Goal: Find specific page/section: Find specific page/section

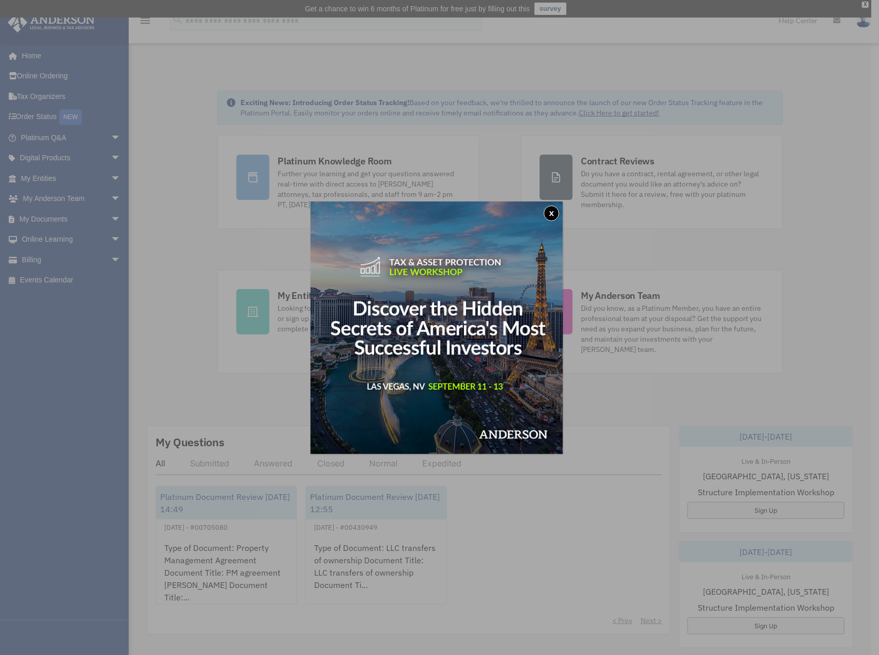
click at [559, 212] on button "x" at bounding box center [551, 213] width 15 height 15
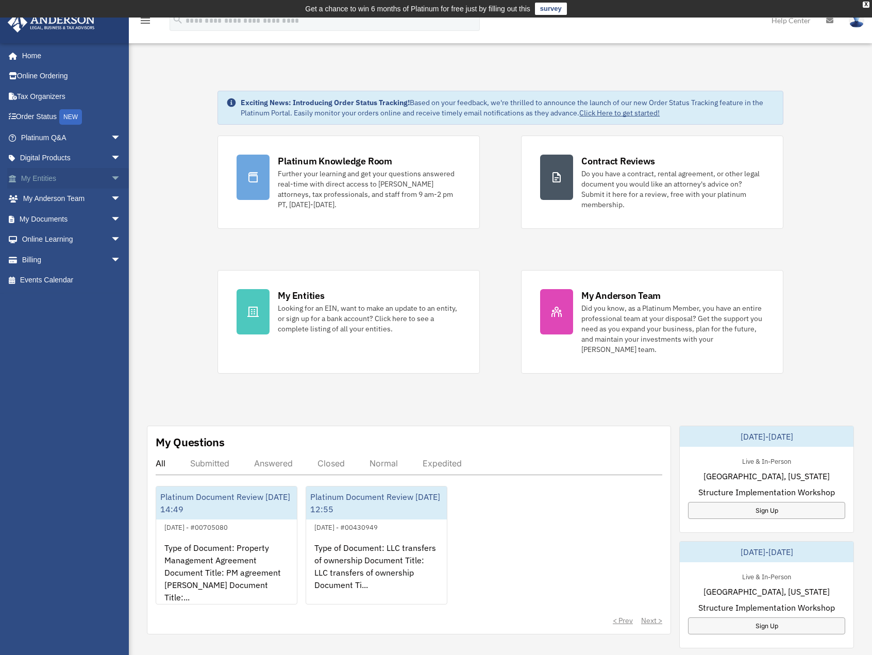
click at [52, 182] on link "My Entities arrow_drop_down" at bounding box center [71, 178] width 129 height 21
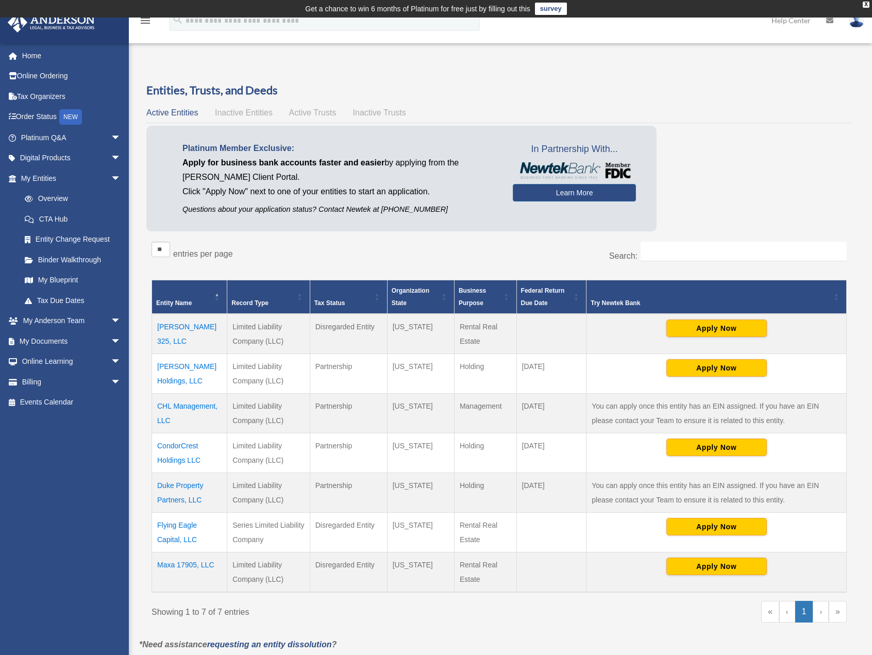
click at [180, 445] on td "CondorCrest Holdings LLC" at bounding box center [189, 453] width 75 height 40
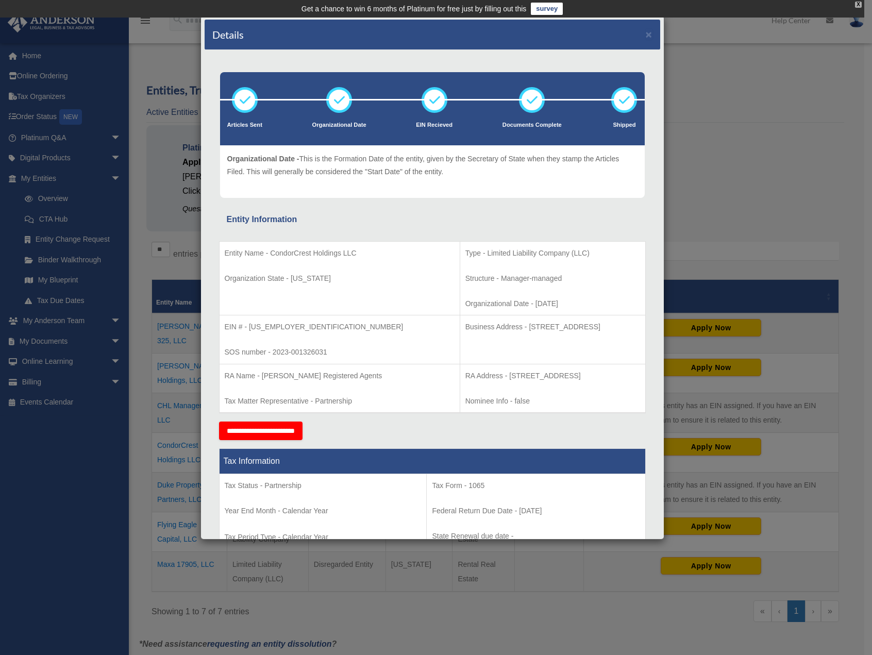
click at [858, 4] on div "X" at bounding box center [858, 5] width 7 height 6
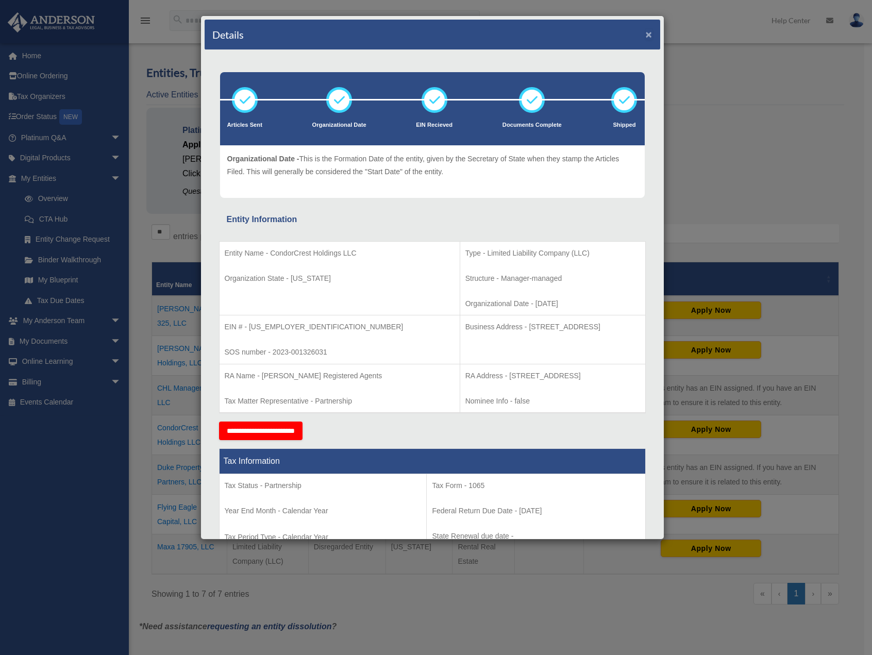
click at [645, 32] on button "×" at bounding box center [648, 34] width 7 height 11
